Goal: Navigation & Orientation: Find specific page/section

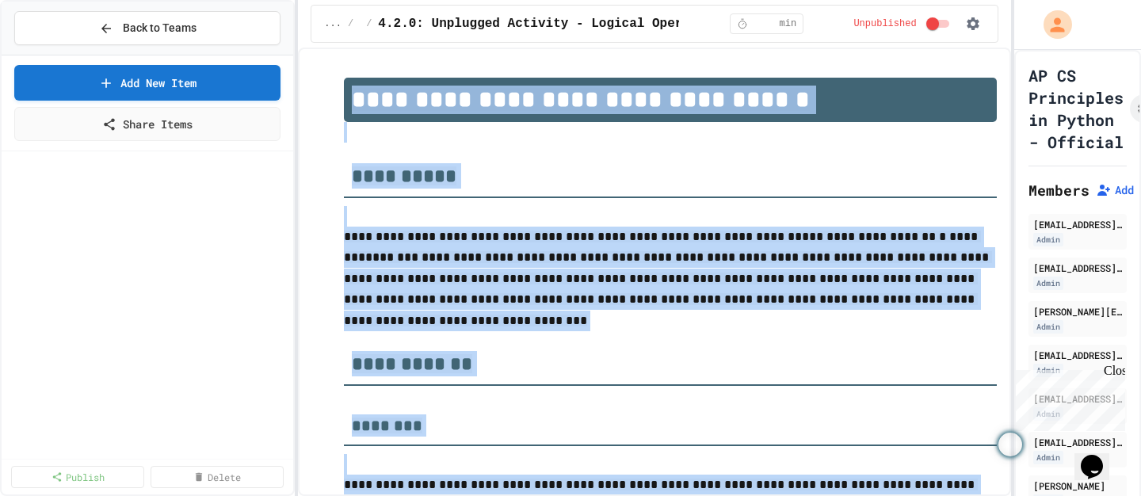
scroll to position [166, 0]
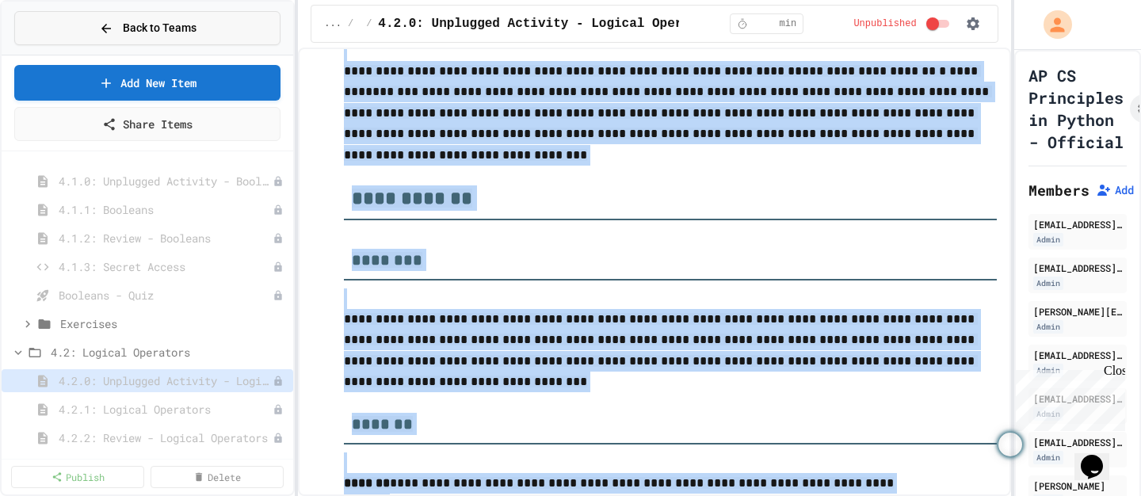
click at [182, 21] on span "Back to Teams" at bounding box center [160, 28] width 74 height 17
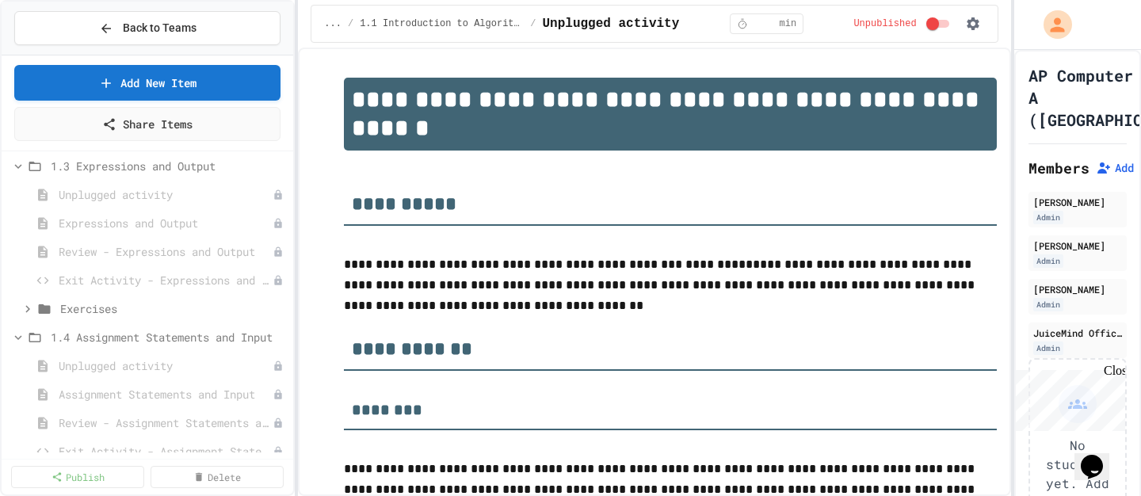
scroll to position [401, 0]
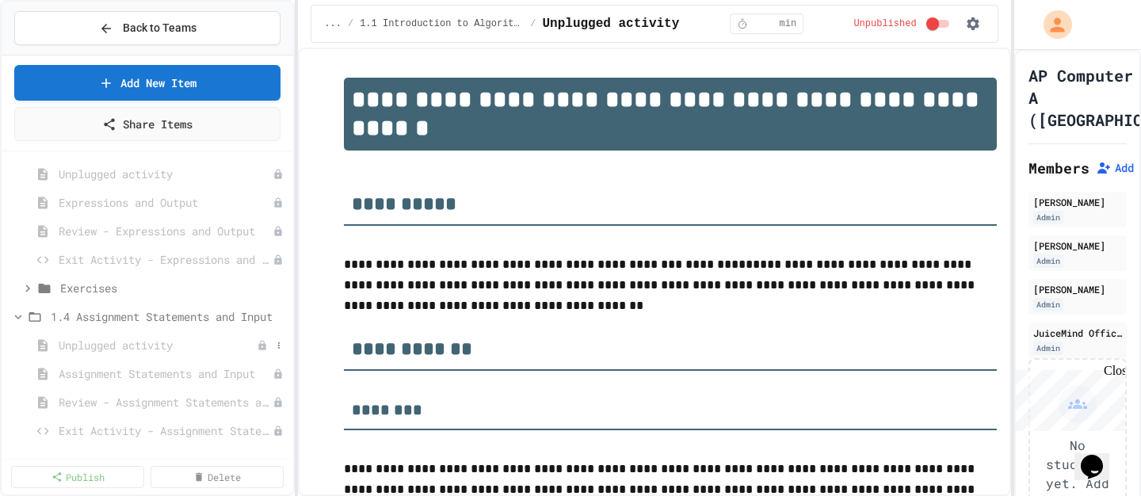
click at [131, 346] on span "Unplugged activity" at bounding box center [158, 345] width 198 height 17
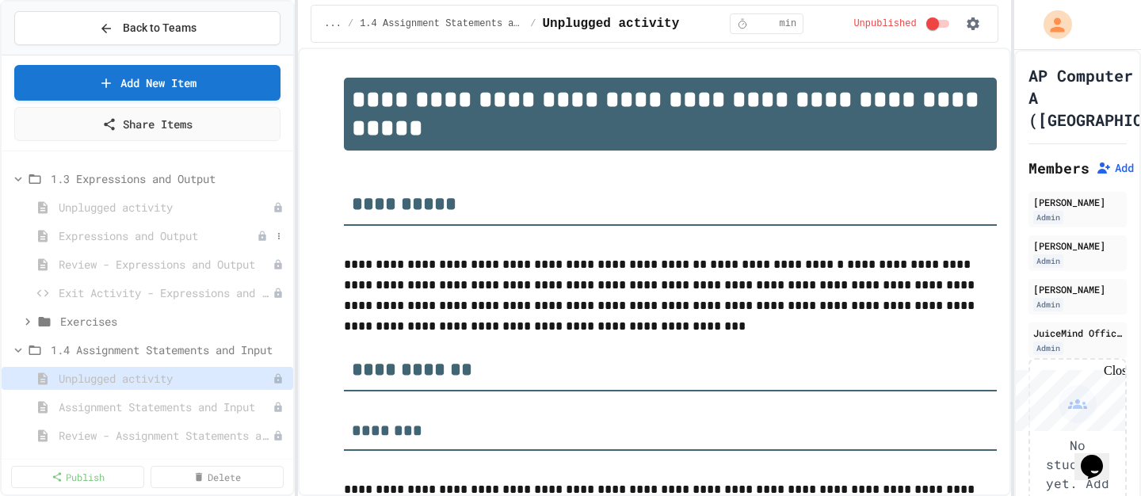
scroll to position [363, 0]
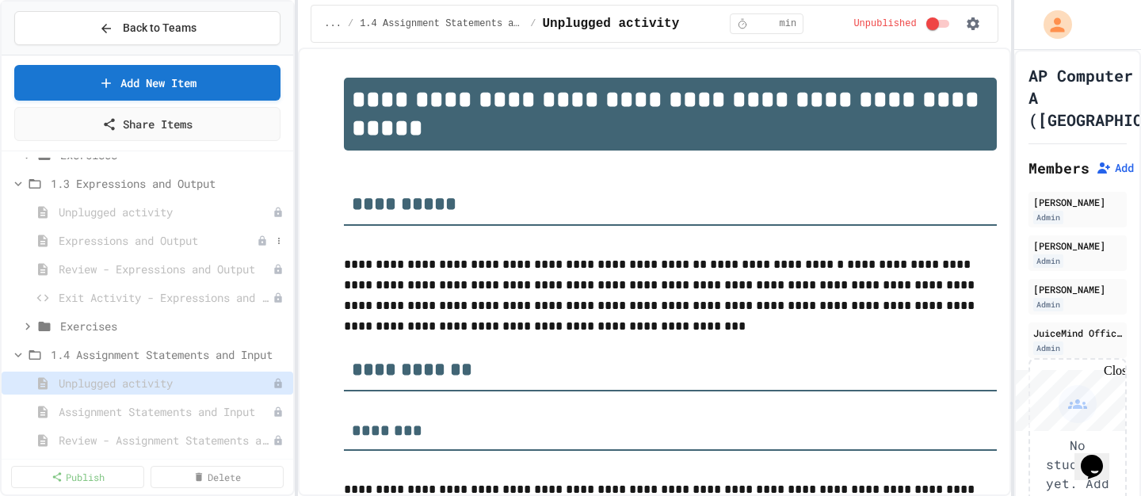
click at [174, 212] on span "Unplugged activity" at bounding box center [166, 212] width 214 height 17
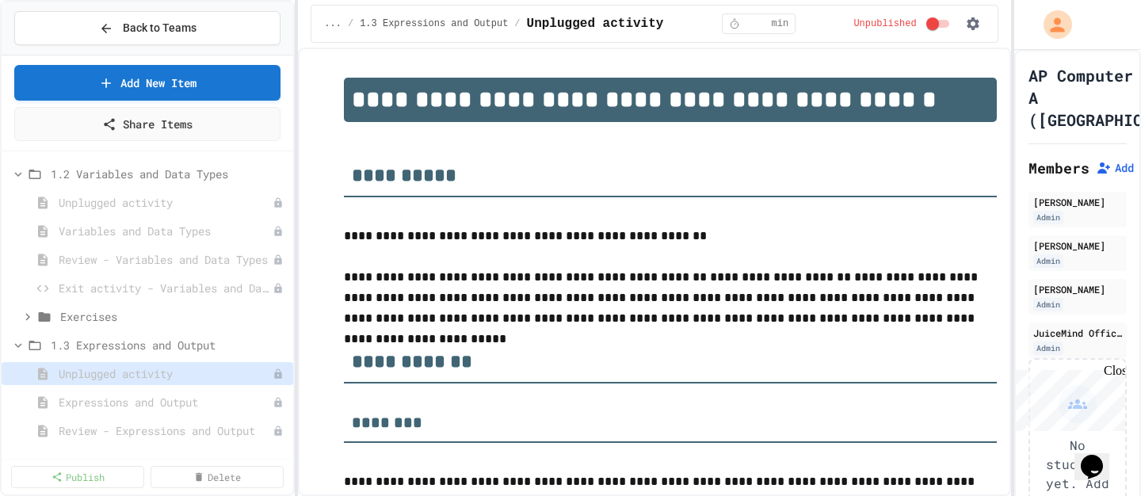
scroll to position [193, 0]
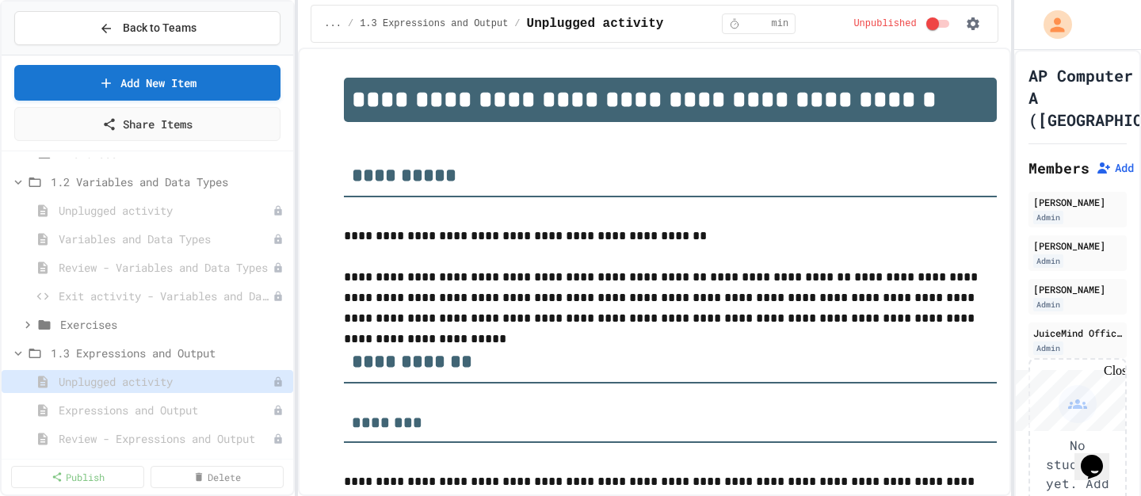
click at [174, 212] on span "Unplugged activity" at bounding box center [166, 210] width 214 height 17
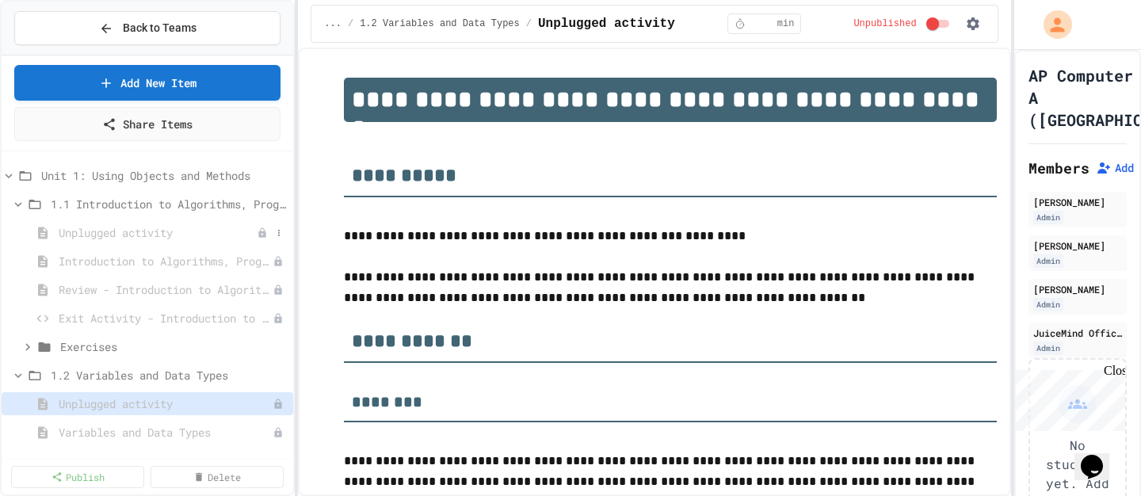
click at [174, 235] on span "Unplugged activity" at bounding box center [158, 232] width 198 height 17
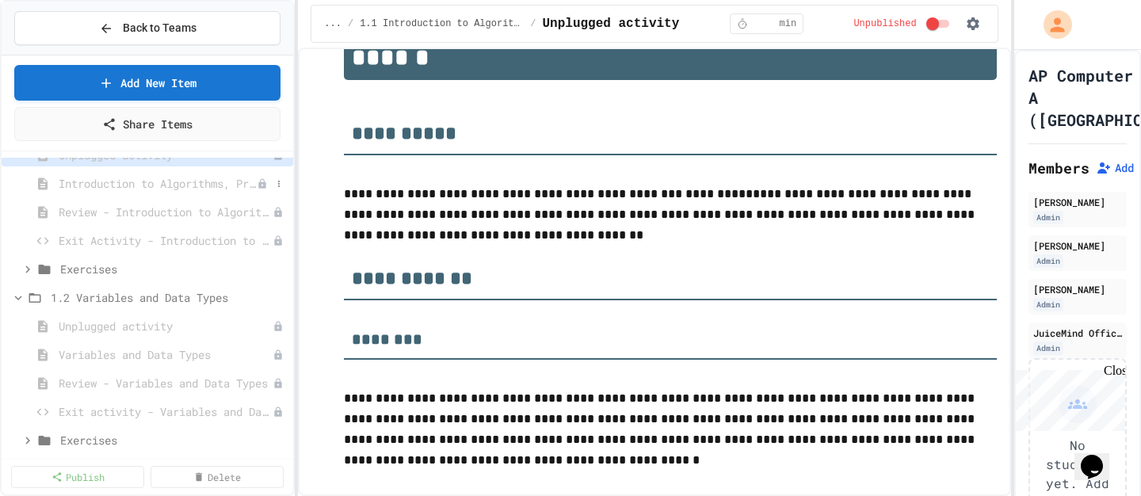
scroll to position [86, 0]
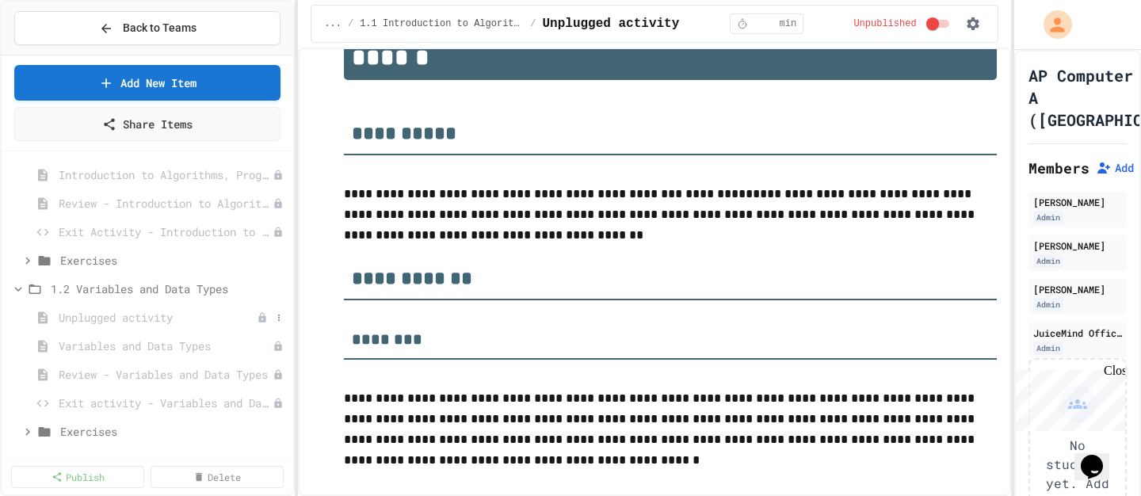
click at [155, 320] on span "Unplugged activity" at bounding box center [158, 317] width 198 height 17
